Goal: Answer question/provide support: Share knowledge or assist other users

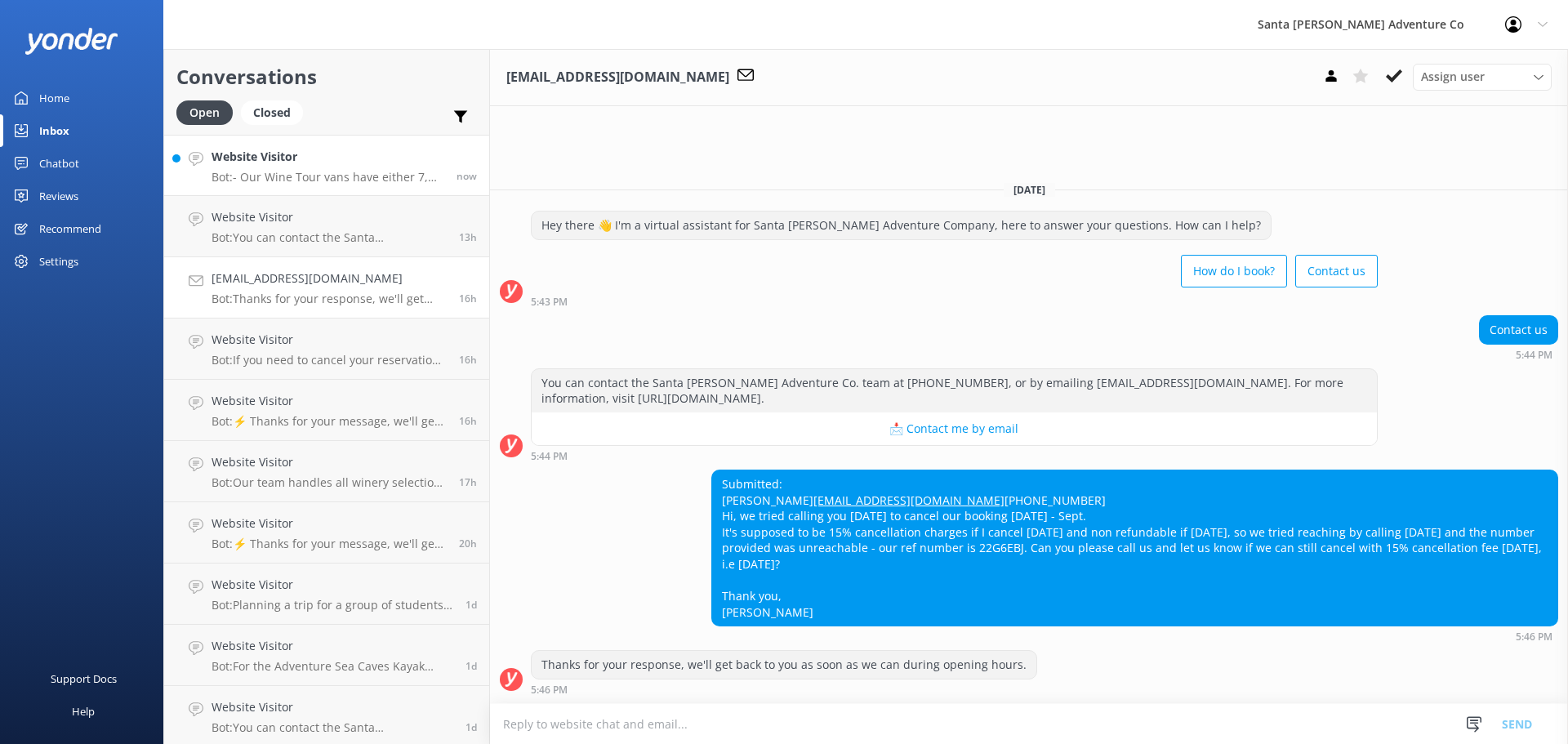
click at [295, 176] on p "Bot: - Our Wine Tour vans have either 7, 11, or 14 seat capacity for public tou…" at bounding box center [328, 177] width 233 height 15
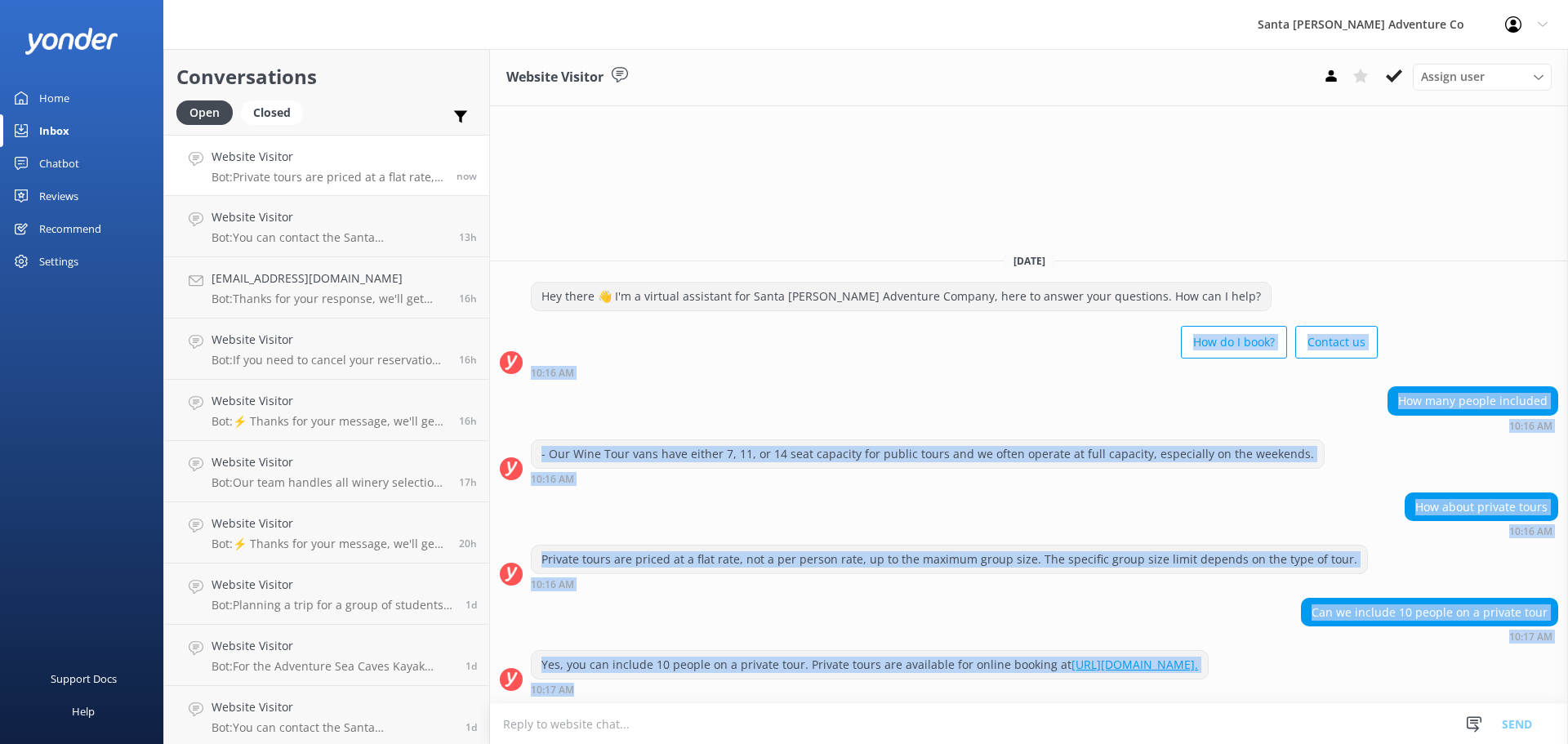
drag, startPoint x: 1116, startPoint y: 695, endPoint x: 737, endPoint y: 280, distance: 562.0
click at [783, 303] on div "[DATE] Hey there 👋 I'm a virtual assistant for Santa [PERSON_NAME] Adventure Co…" at bounding box center [1029, 471] width 1078 height 465
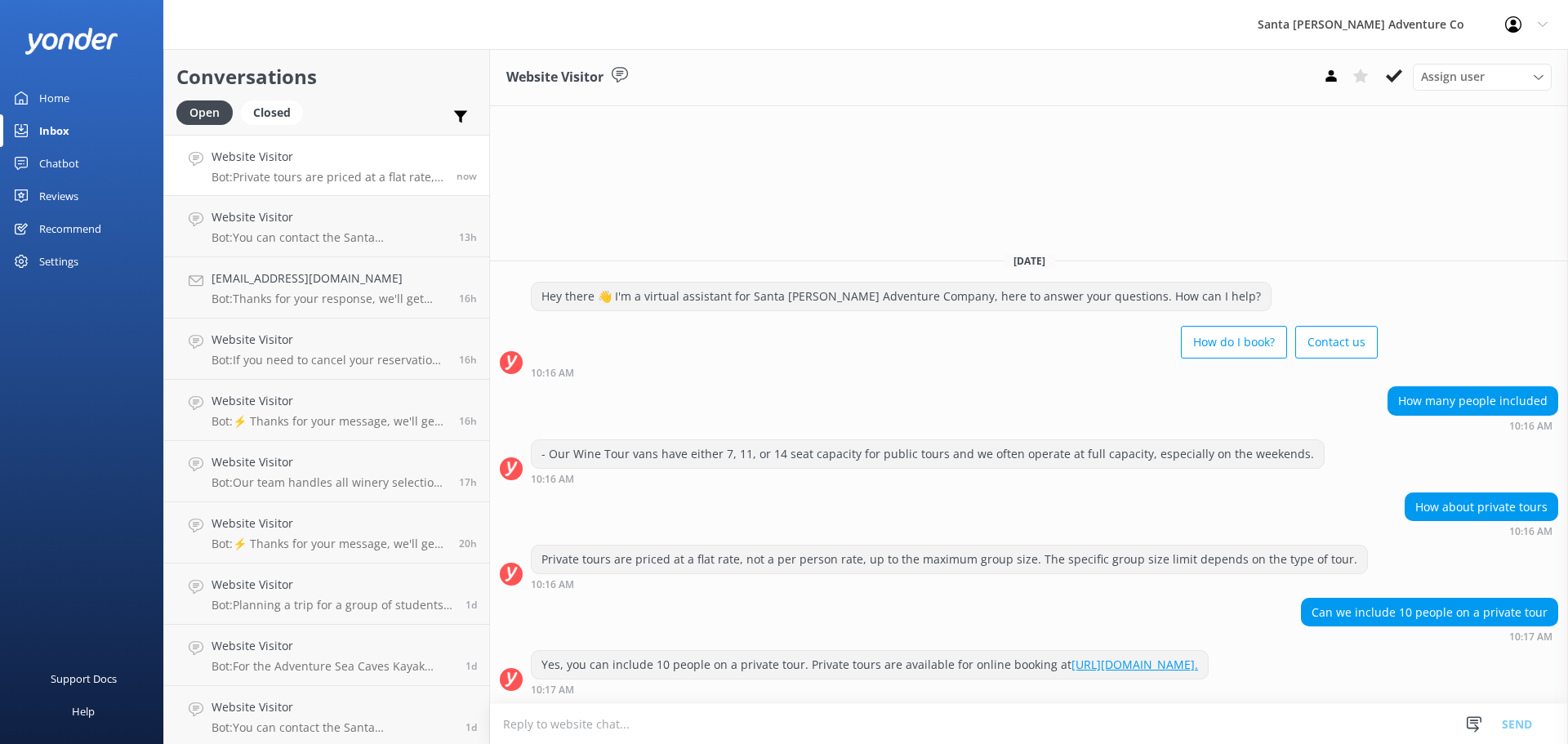
click at [655, 240] on div "[DATE] Hey there 👋 I'm a virtual assistant for Santa [PERSON_NAME] Adventure Co…" at bounding box center [1029, 471] width 1078 height 465
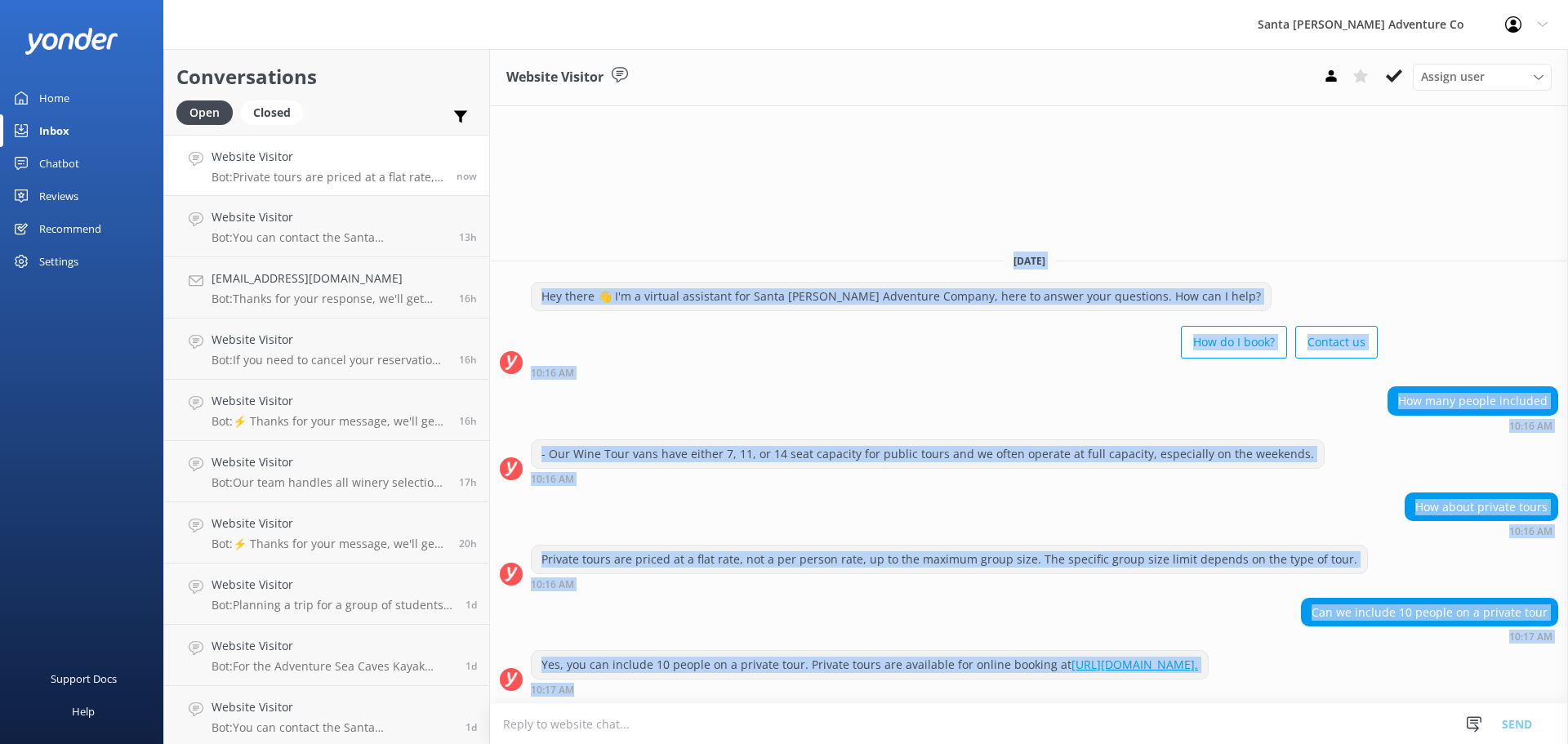
drag, startPoint x: 545, startPoint y: 205, endPoint x: 1157, endPoint y: 698, distance: 785.9
click at [1157, 698] on div "Website Visitor Assign user Will [PERSON_NAME] [PERSON_NAME] Let's Go Gabe [DAT…" at bounding box center [1029, 396] width 1078 height 695
click at [1086, 651] on div "Yes, you can include 10 people on a private tour. Private tours are available f…" at bounding box center [870, 665] width 676 height 28
drag, startPoint x: 1028, startPoint y: 684, endPoint x: 697, endPoint y: 184, distance: 599.6
click at [697, 184] on div "Website Visitor Assign user Will [PERSON_NAME] [PERSON_NAME] Let's Go Gabe [DAT…" at bounding box center [1029, 396] width 1078 height 695
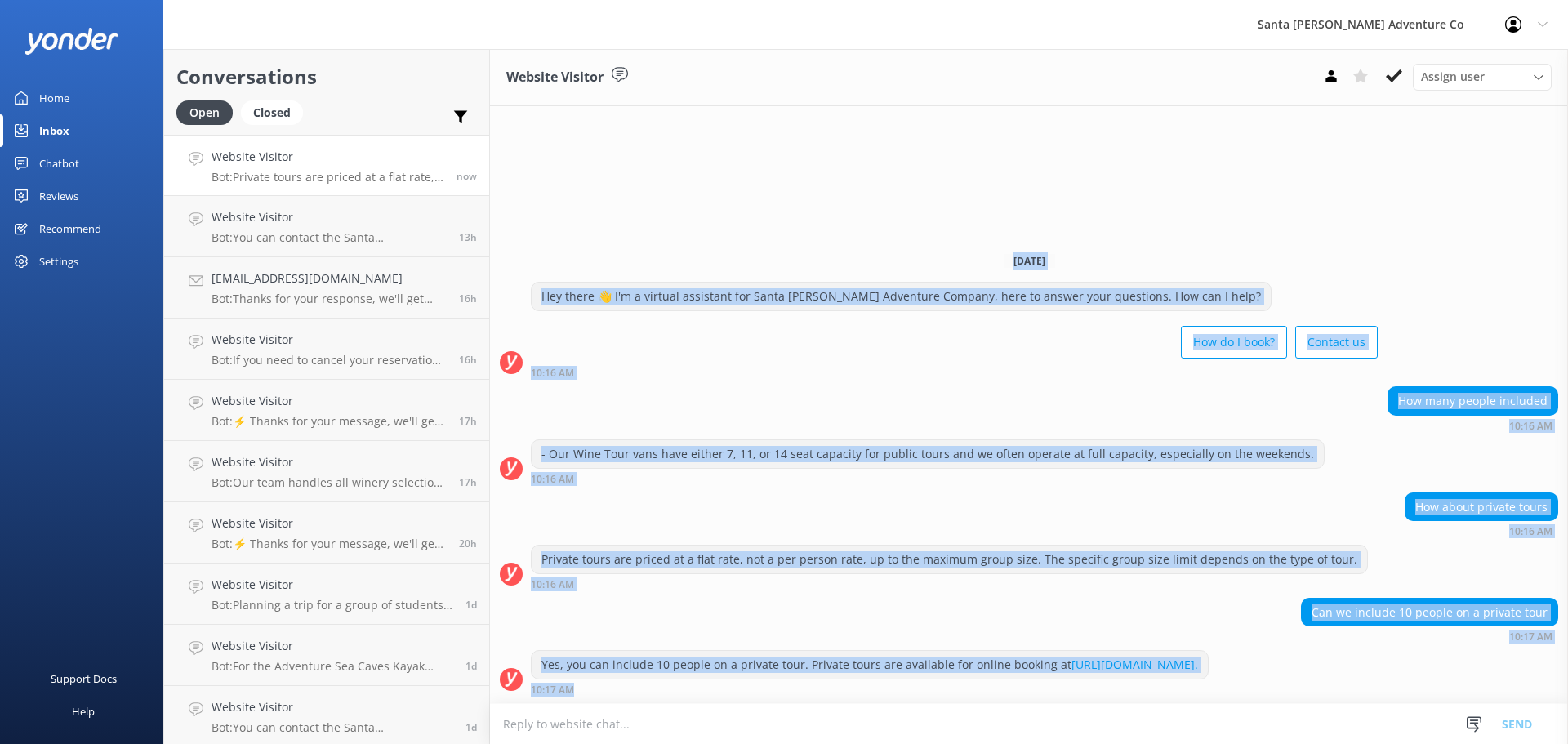
click at [697, 184] on div "Website Visitor Assign user Will [PERSON_NAME] [PERSON_NAME] Let's Go Gabe [DAT…" at bounding box center [1029, 396] width 1078 height 695
drag, startPoint x: 697, startPoint y: 184, endPoint x: 931, endPoint y: 706, distance: 572.0
click at [931, 706] on div "Website Visitor Assign user Will [PERSON_NAME] [PERSON_NAME] Let's Go Gabe [DAT…" at bounding box center [1029, 396] width 1078 height 695
click at [908, 630] on div "Can we include 10 people on a private tour 10:17 AM" at bounding box center [1029, 624] width 1078 height 53
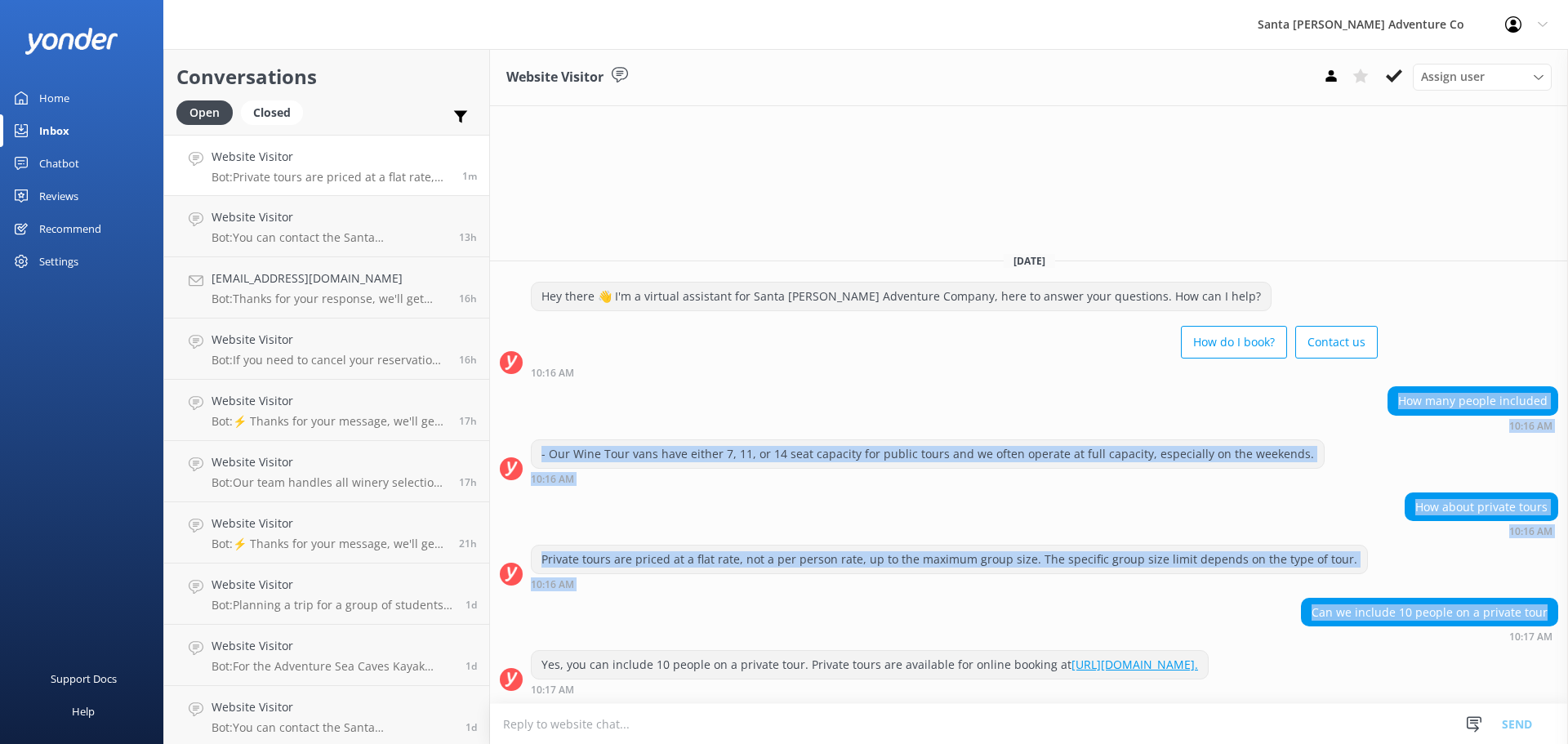
drag, startPoint x: 1399, startPoint y: 377, endPoint x: 1565, endPoint y: 597, distance: 275.6
click at [1565, 597] on div "[DATE] Hey there 👋 I'm a virtual assistant for Santa [PERSON_NAME] Adventure Co…" at bounding box center [1029, 471] width 1078 height 465
copy div "How many people included 10:16 AM - Our Wine Tour vans have either 7, 11, or 14…"
click at [988, 598] on div "Can we include 10 people on a private tour 10:17 AM" at bounding box center [1029, 620] width 1078 height 45
